Goal: Information Seeking & Learning: Learn about a topic

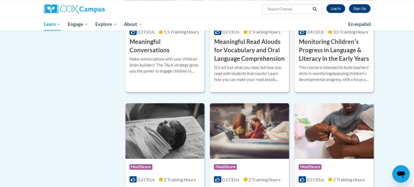
scroll to position [730, 0]
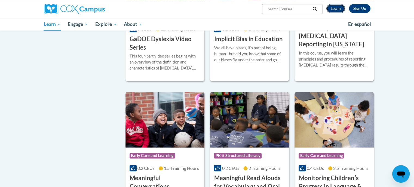
click at [339, 11] on link "Log In" at bounding box center [335, 8] width 19 height 9
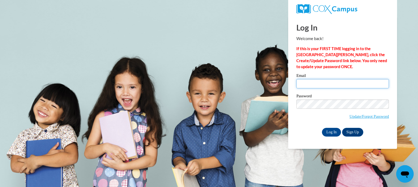
click at [335, 83] on input "Email" at bounding box center [342, 83] width 92 height 9
type input "popnpickles@gmail.com"
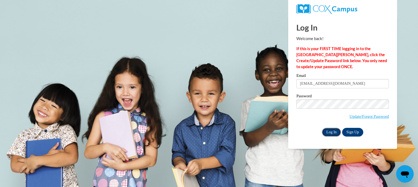
click at [332, 132] on input "Log In" at bounding box center [331, 132] width 19 height 9
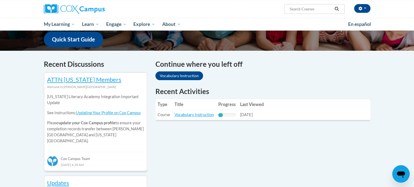
scroll to position [136, 0]
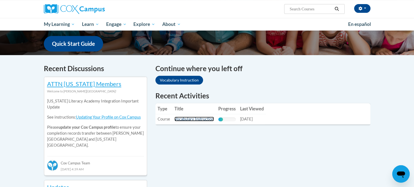
click at [196, 121] on link "Vocabulary Instruction" at bounding box center [193, 118] width 39 height 5
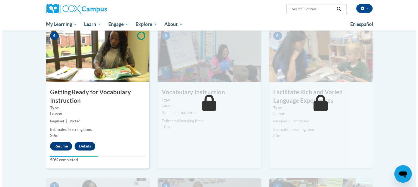
scroll to position [299, 0]
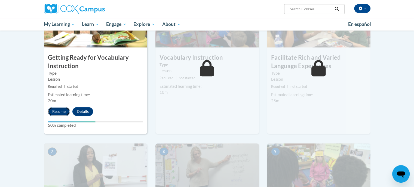
click at [59, 113] on button "Resume" at bounding box center [59, 111] width 22 height 9
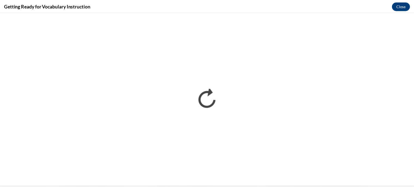
scroll to position [0, 0]
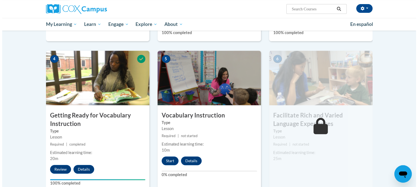
scroll to position [289, 0]
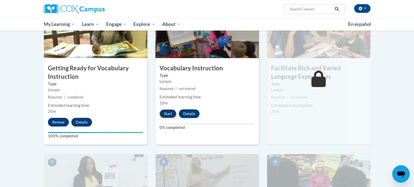
click at [170, 111] on button "Start" at bounding box center [167, 113] width 17 height 9
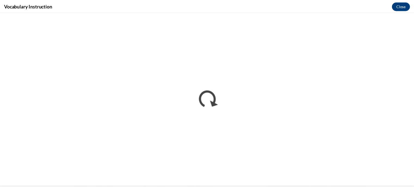
scroll to position [0, 0]
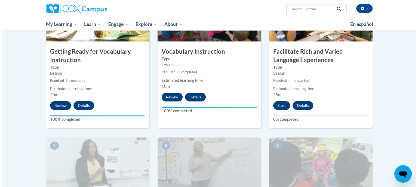
scroll to position [299, 0]
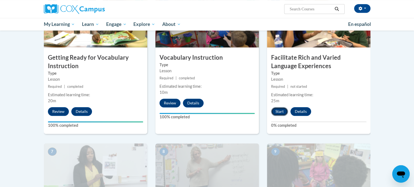
click at [276, 112] on button "Start" at bounding box center [279, 111] width 17 height 9
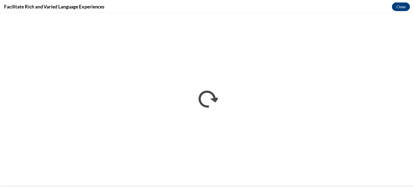
scroll to position [0, 0]
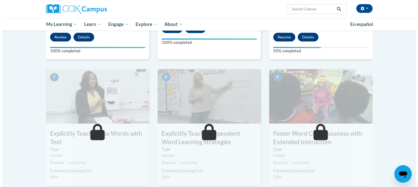
scroll to position [324, 0]
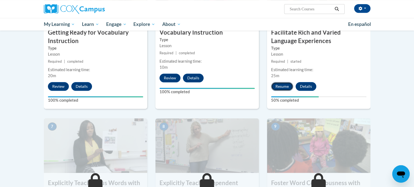
click at [283, 86] on button "Resume" at bounding box center [282, 86] width 22 height 9
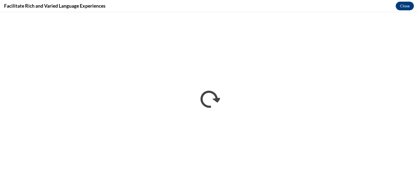
scroll to position [0, 0]
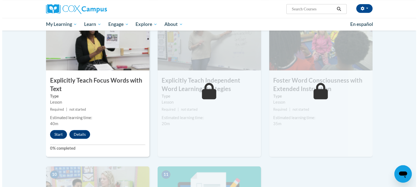
scroll to position [454, 0]
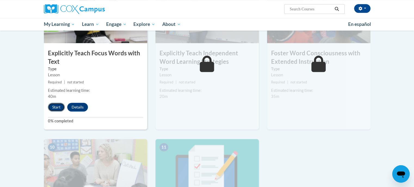
click at [55, 106] on button "Start" at bounding box center [56, 107] width 17 height 9
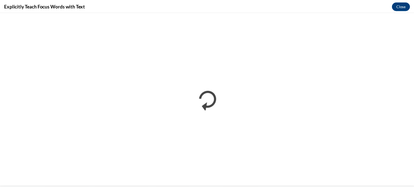
scroll to position [0, 0]
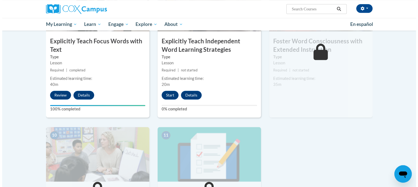
scroll to position [479, 0]
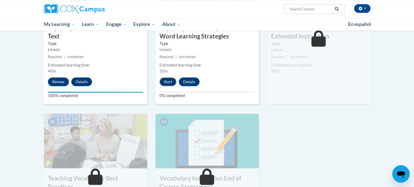
click at [166, 81] on button "Start" at bounding box center [167, 81] width 17 height 9
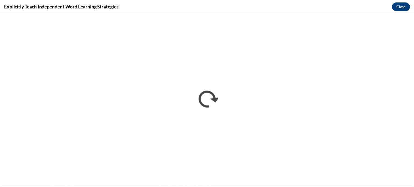
scroll to position [0, 0]
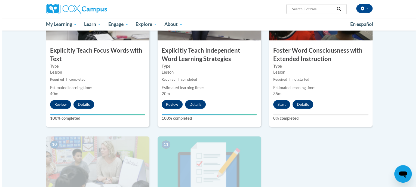
scroll to position [452, 0]
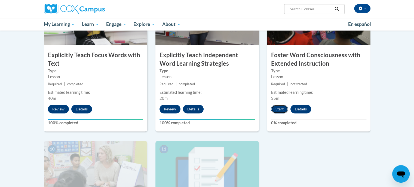
click at [276, 106] on button "Start" at bounding box center [279, 108] width 17 height 9
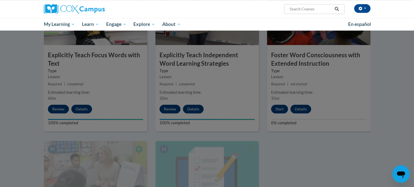
scroll to position [456, 0]
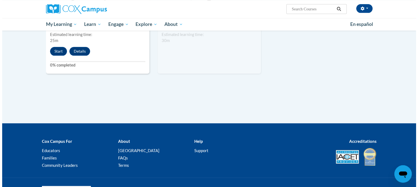
scroll to position [623, 0]
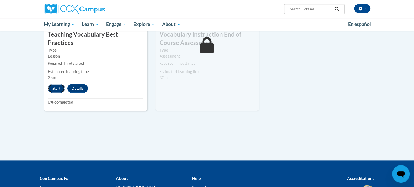
click at [49, 84] on button "Start" at bounding box center [56, 88] width 17 height 9
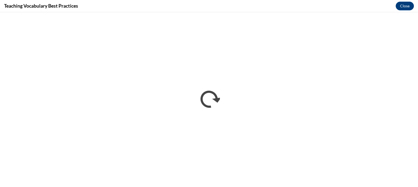
scroll to position [0, 0]
